Goal: Task Accomplishment & Management: Use online tool/utility

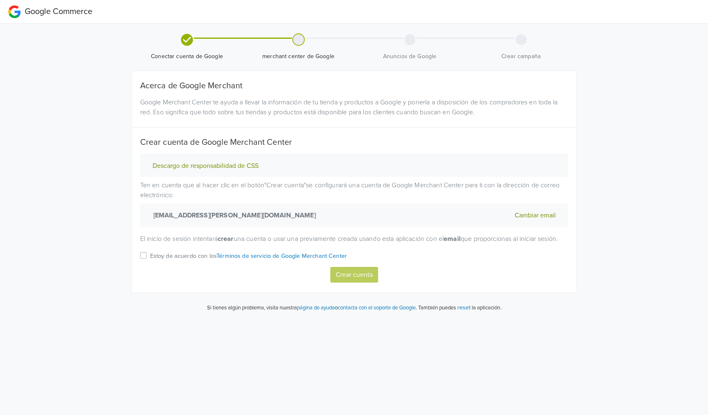
click at [150, 265] on label "Estoy de acuerdo con los Términos de servicio de Google Merchant Center" at bounding box center [248, 258] width 197 height 16
click at [0, 0] on input "Estoy de acuerdo con los Términos de servicio de Google Merchant Center" at bounding box center [0, 0] width 0 height 0
click at [340, 280] on button "Crear cuenta" at bounding box center [354, 275] width 48 height 16
click at [150, 263] on label "Estoy de acuerdo con los Términos de servicio de Google Merchant Center" at bounding box center [248, 258] width 197 height 16
click at [0, 0] on input "Estoy de acuerdo con los Términos de servicio de Google Merchant Center" at bounding box center [0, 0] width 0 height 0
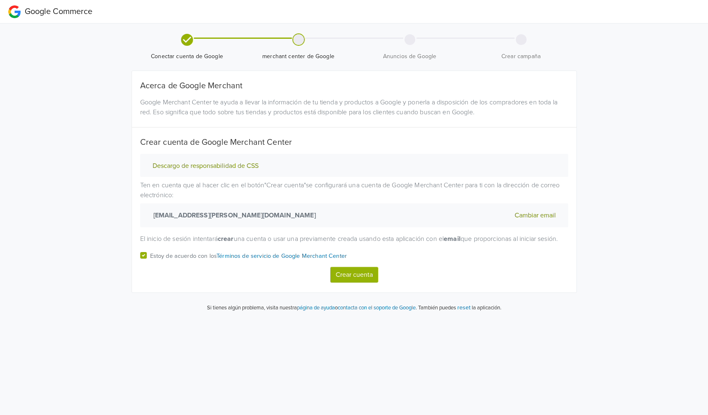
click at [346, 278] on button "Crear cuenta" at bounding box center [354, 275] width 48 height 16
select select "cl"
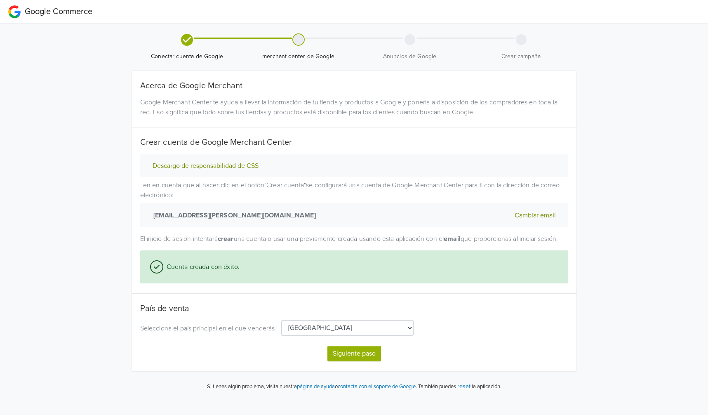
click at [316, 336] on select "[GEOGRAPHIC_DATA] [GEOGRAPHIC_DATA] [GEOGRAPHIC_DATA] [GEOGRAPHIC_DATA] [GEOGRA…" at bounding box center [347, 328] width 132 height 16
click at [281, 330] on select "[GEOGRAPHIC_DATA] [GEOGRAPHIC_DATA] [GEOGRAPHIC_DATA] [GEOGRAPHIC_DATA] [GEOGRA…" at bounding box center [347, 328] width 132 height 16
click at [343, 360] on button "Siguiente paso" at bounding box center [354, 354] width 54 height 16
select select "cl"
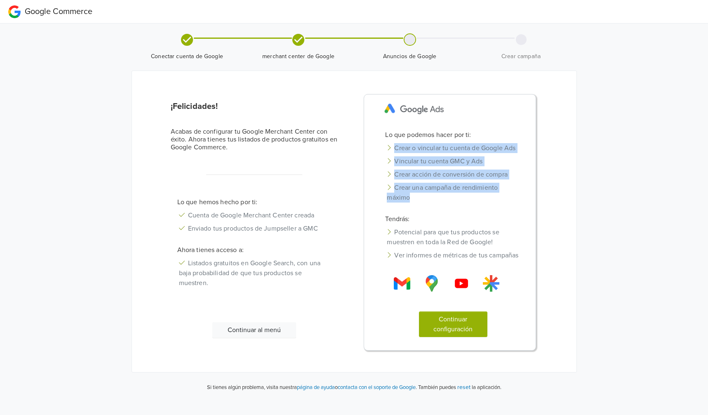
drag, startPoint x: 388, startPoint y: 140, endPoint x: 426, endPoint y: 203, distance: 74.4
click at [426, 203] on div "Lo que podemos hacer por ti: Crear o vincular tu cuenta de Google Ads Vincular …" at bounding box center [452, 238] width 161 height 217
click at [426, 203] on li "Crear una campaña de rendimiento máximo" at bounding box center [452, 192] width 149 height 23
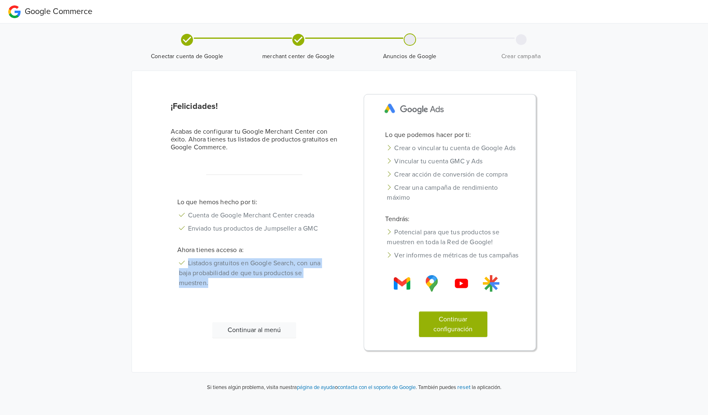
drag, startPoint x: 189, startPoint y: 268, endPoint x: 213, endPoint y: 291, distance: 32.7
click at [213, 289] on li "Listados gratuitos en Google Search, con una baja probabilidad de que tus produ…" at bounding box center [254, 272] width 167 height 33
click at [320, 302] on div "Lo que hemos hecho por ti: Cuenta de Google Merchant Center creada Enviado tus …" at bounding box center [255, 249] width 180 height 105
click at [324, 359] on div "¡Felicidades! Acabas de configurar tu Google Merchant Center con éxito. Ahora t…" at bounding box center [353, 226] width 397 height 265
click at [464, 337] on button "Continuar configuración" at bounding box center [453, 324] width 68 height 26
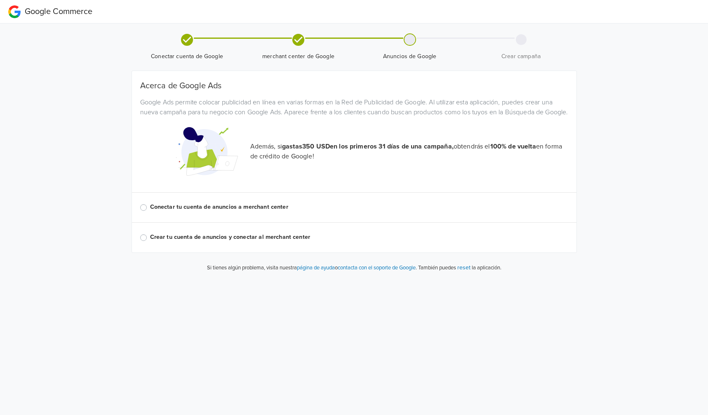
click at [150, 242] on label "Crear tu cuenta de anuncios y conectar al merchant center" at bounding box center [359, 237] width 418 height 9
click at [0, 0] on input "Crear tu cuenta de anuncios y conectar al merchant center" at bounding box center [0, 0] width 0 height 0
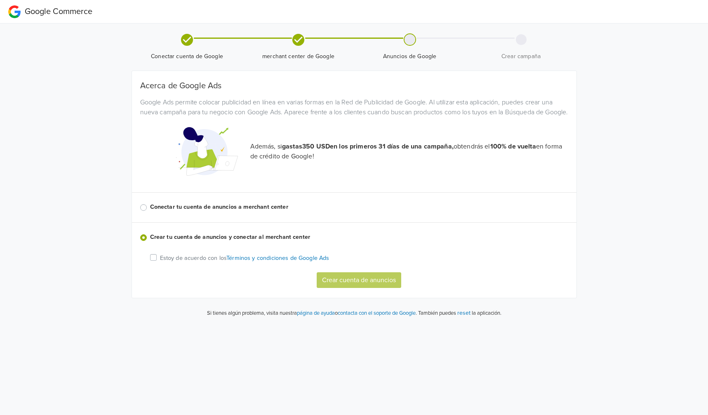
click at [197, 263] on p "Estoy de acuerdo con los Términos y condiciones de Google Ads" at bounding box center [244, 258] width 169 height 9
click at [0, 0] on input "Estoy de acuerdo con los Términos y condiciones de Google Ads" at bounding box center [0, 0] width 0 height 0
click at [371, 288] on button "Crear cuenta de anuncios" at bounding box center [359, 280] width 85 height 16
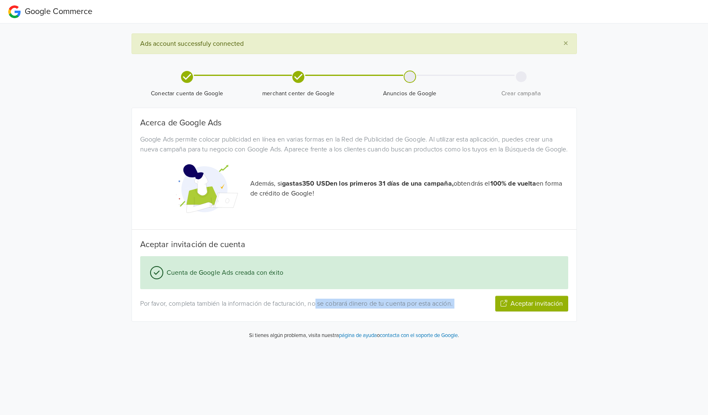
drag, startPoint x: 318, startPoint y: 315, endPoint x: 468, endPoint y: 315, distance: 150.1
click at [468, 311] on div "Por favor, completa también la información de facturación, no se cobrará dinero…" at bounding box center [354, 304] width 440 height 16
click at [520, 311] on button "Aceptar invitación" at bounding box center [531, 304] width 73 height 16
click at [546, 311] on button "Siguiente paso" at bounding box center [542, 304] width 54 height 16
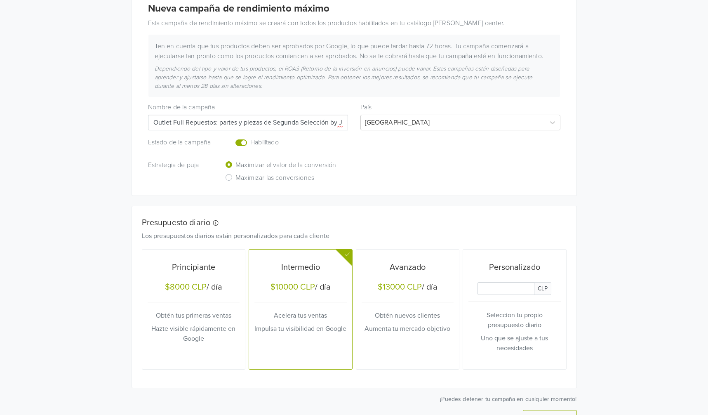
scroll to position [130, 0]
click at [252, 125] on input "Outlet Full Repuestos: partes y piezas de Segunda Selección by Jumpseller" at bounding box center [248, 124] width 200 height 16
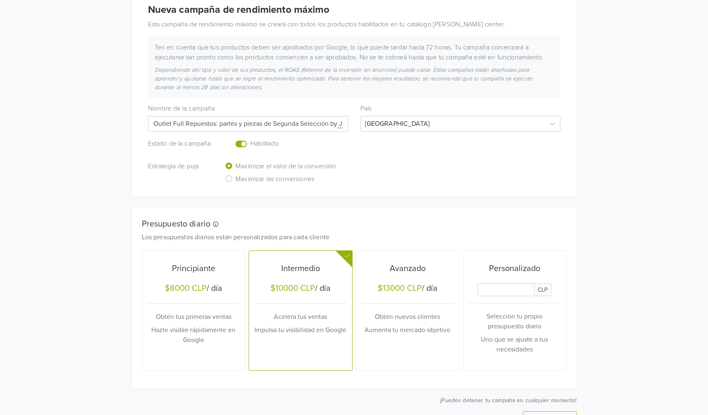
click at [234, 122] on input "Outlet Full Repuestos: partes y piezas de Segunda Selección by Jumpseller" at bounding box center [248, 124] width 200 height 16
drag, startPoint x: 219, startPoint y: 125, endPoint x: 398, endPoint y: 131, distance: 178.6
click at [398, 131] on div "Nombre de la campaña Outlet Full Repuestos: partes y piezas de Segunda Selecció…" at bounding box center [354, 114] width 425 height 33
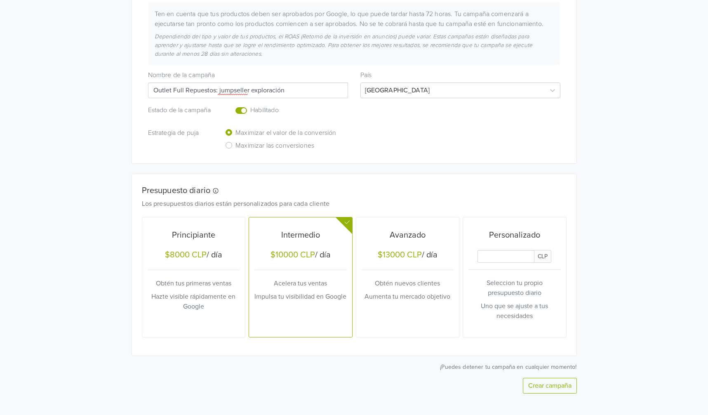
scroll to position [172, 0]
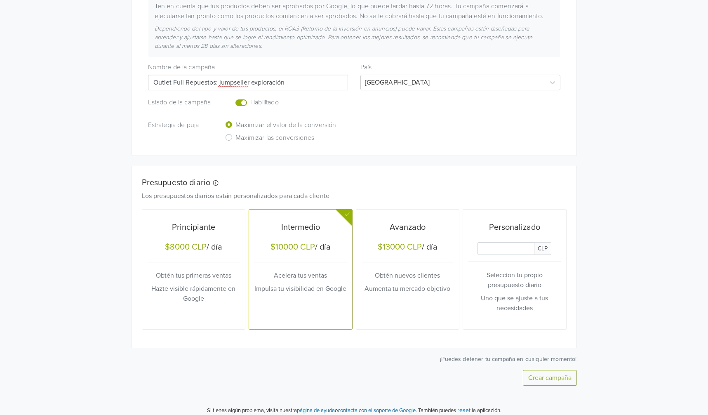
type input "Outlet Full Repuestos: jumpseller exploración"
click at [523, 253] on input "Daily Custom Budget" at bounding box center [505, 248] width 57 height 13
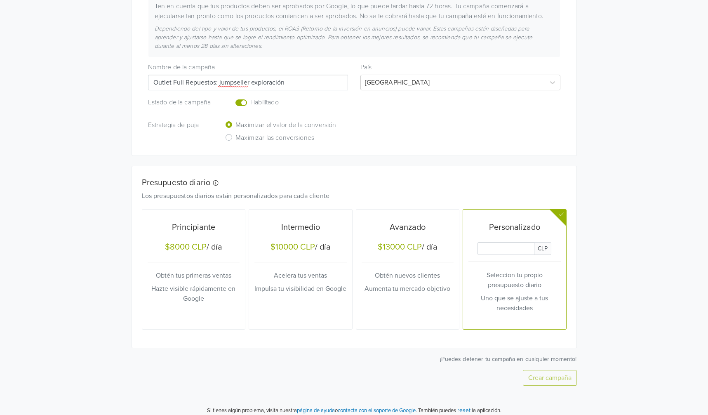
click at [522, 251] on input "Daily Custom Budget" at bounding box center [505, 248] width 57 height 13
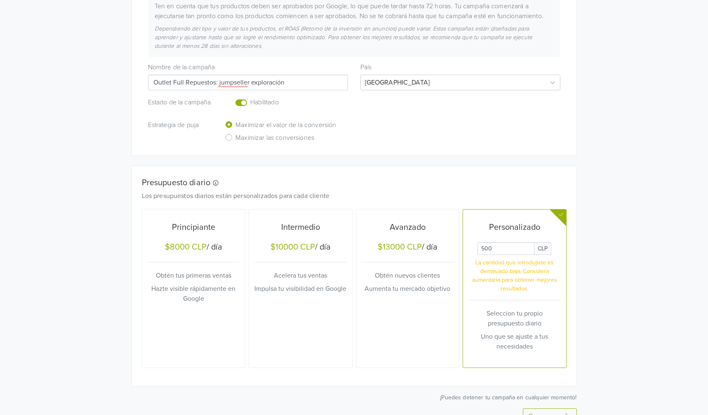
type input "5000"
click at [517, 249] on input "Daily Custom Budget" at bounding box center [505, 248] width 57 height 13
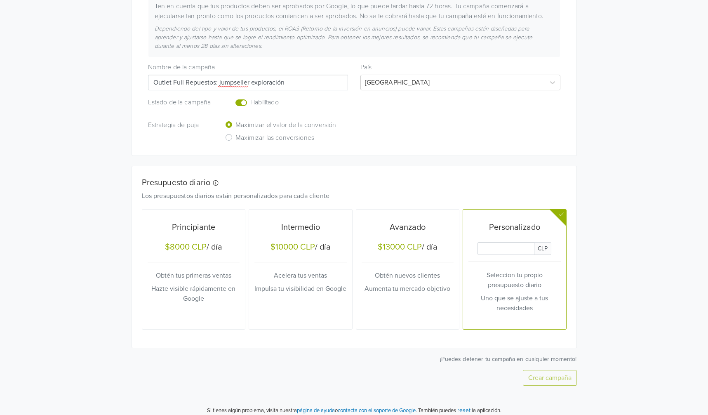
click at [206, 250] on h5 "$8000 CLP / día" at bounding box center [194, 248] width 92 height 12
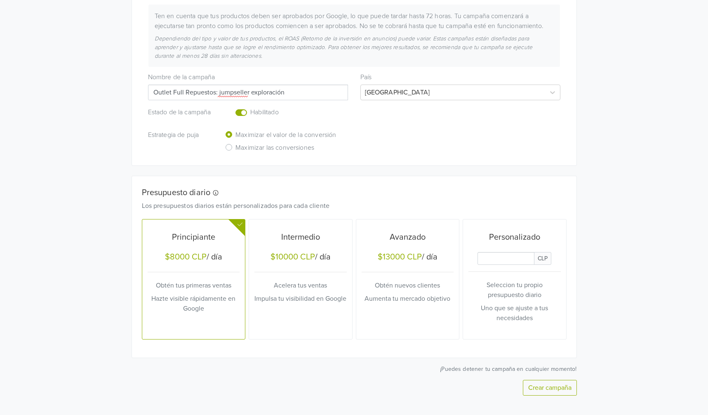
scroll to position [178, 0]
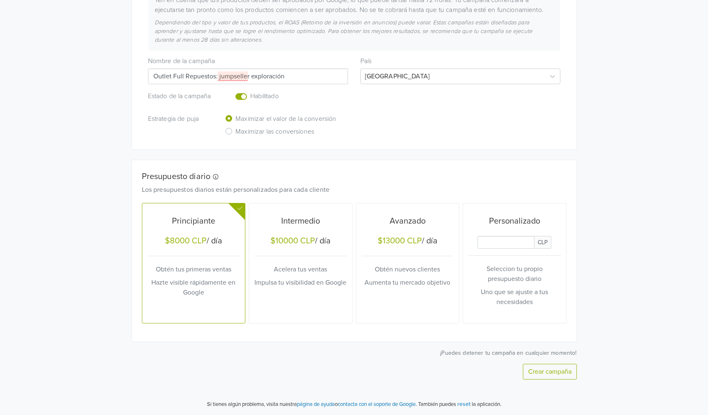
drag, startPoint x: 219, startPoint y: 77, endPoint x: 301, endPoint y: 74, distance: 82.1
click at [300, 74] on input "Outlet Full Repuestos: jumpseller exploración" at bounding box center [248, 76] width 200 height 16
type input "Outlet Full Repuestos: Exploración JumpSeller"
click at [554, 381] on div "Nueva campaña de rendimiento máximo Esta campaña de rendimiento máximo se crear…" at bounding box center [354, 168] width 445 height 463
click at [552, 375] on button "Crear campaña" at bounding box center [550, 372] width 54 height 16
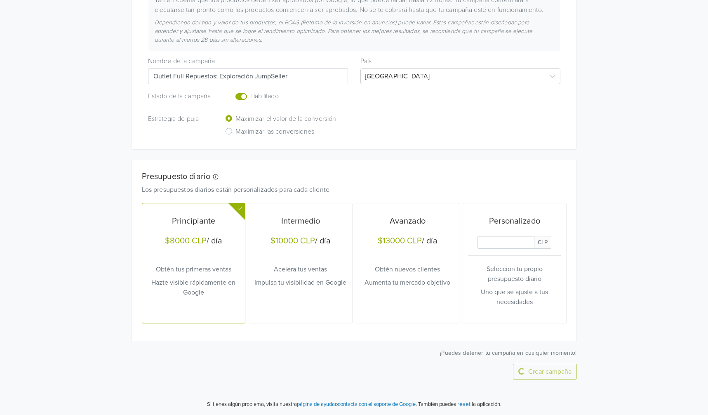
scroll to position [0, 0]
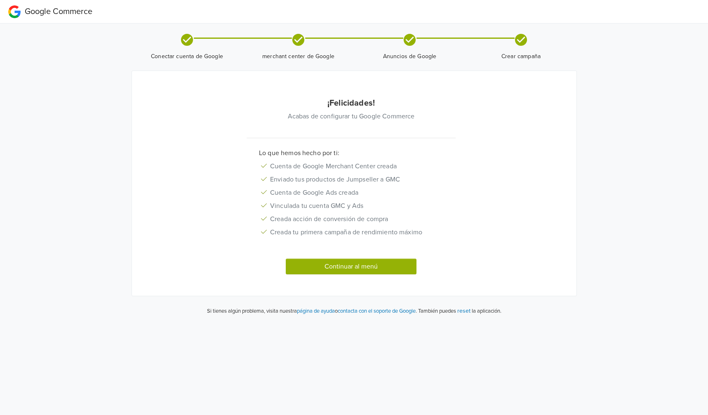
click at [310, 267] on button "Continuar al menú" at bounding box center [351, 267] width 131 height 16
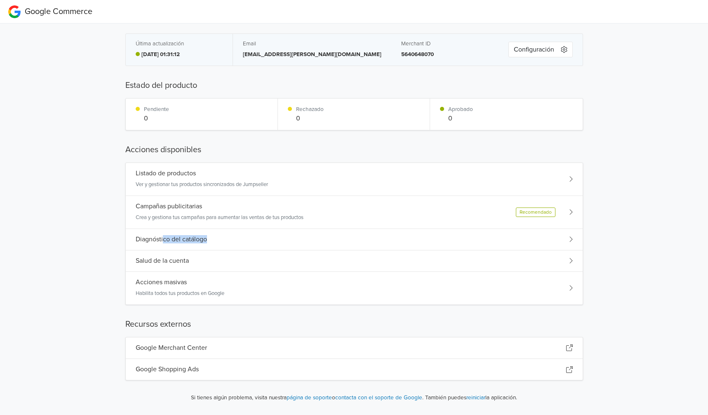
click at [162, 243] on div "Diagnóstico del catálogo" at bounding box center [354, 239] width 457 height 21
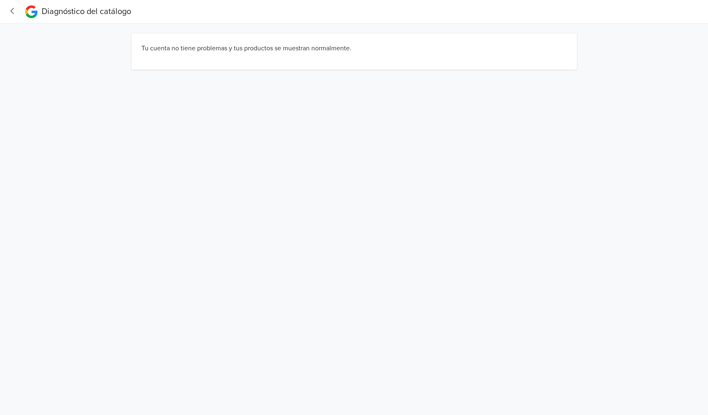
click at [11, 8] on icon "button" at bounding box center [12, 11] width 11 height 9
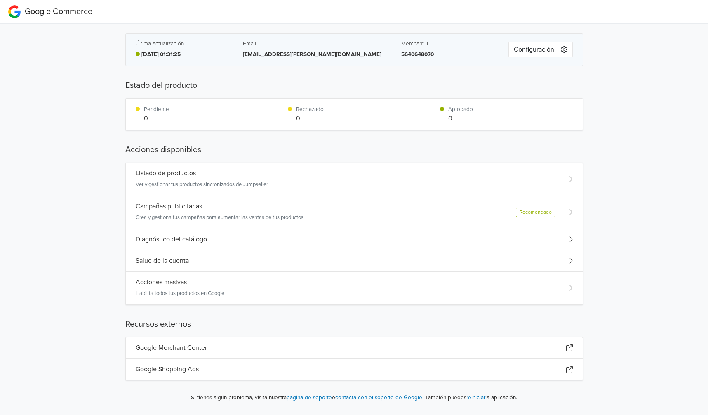
click at [215, 181] on p "Ver y gestionar tus productos sincronizados de Jumpseller" at bounding box center [202, 185] width 132 height 8
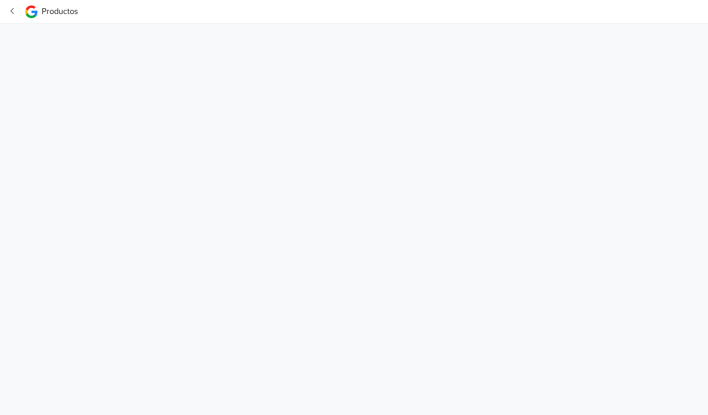
click at [12, 12] on icon "button" at bounding box center [12, 11] width 3 height 6
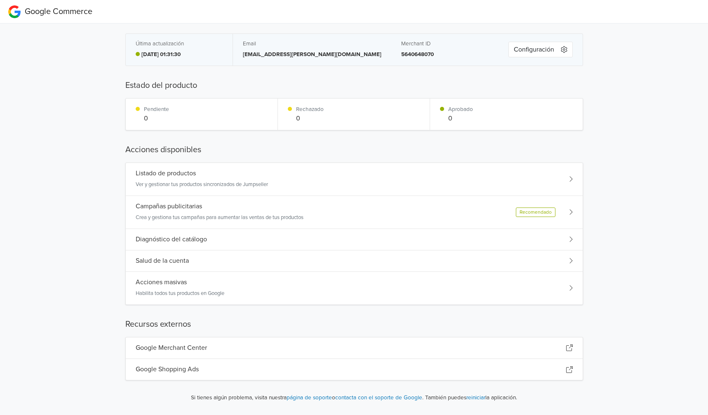
click at [625, 287] on div "Google Commerce Última actualización [DATE] 01:31:30 Email [EMAIL_ADDRESS][PERS…" at bounding box center [354, 201] width 708 height 402
click at [569, 294] on div "Acciones masivas Habilita todos tus productos en Google" at bounding box center [354, 288] width 457 height 33
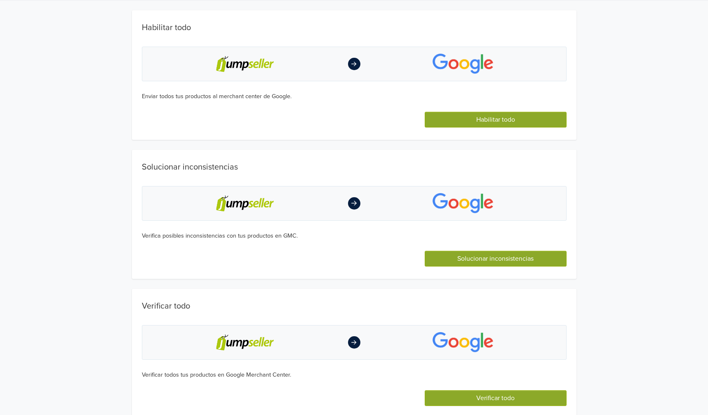
scroll to position [26, 0]
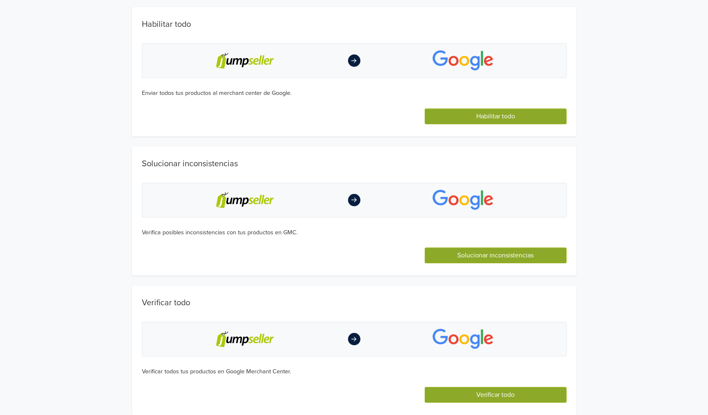
click at [487, 113] on button "Habilitar todo" at bounding box center [495, 116] width 141 height 16
click at [531, 257] on button "Solucionar inconsistencias" at bounding box center [495, 255] width 141 height 16
click at [503, 395] on button "Verificar todo" at bounding box center [495, 395] width 141 height 16
